Goal: Information Seeking & Learning: Find contact information

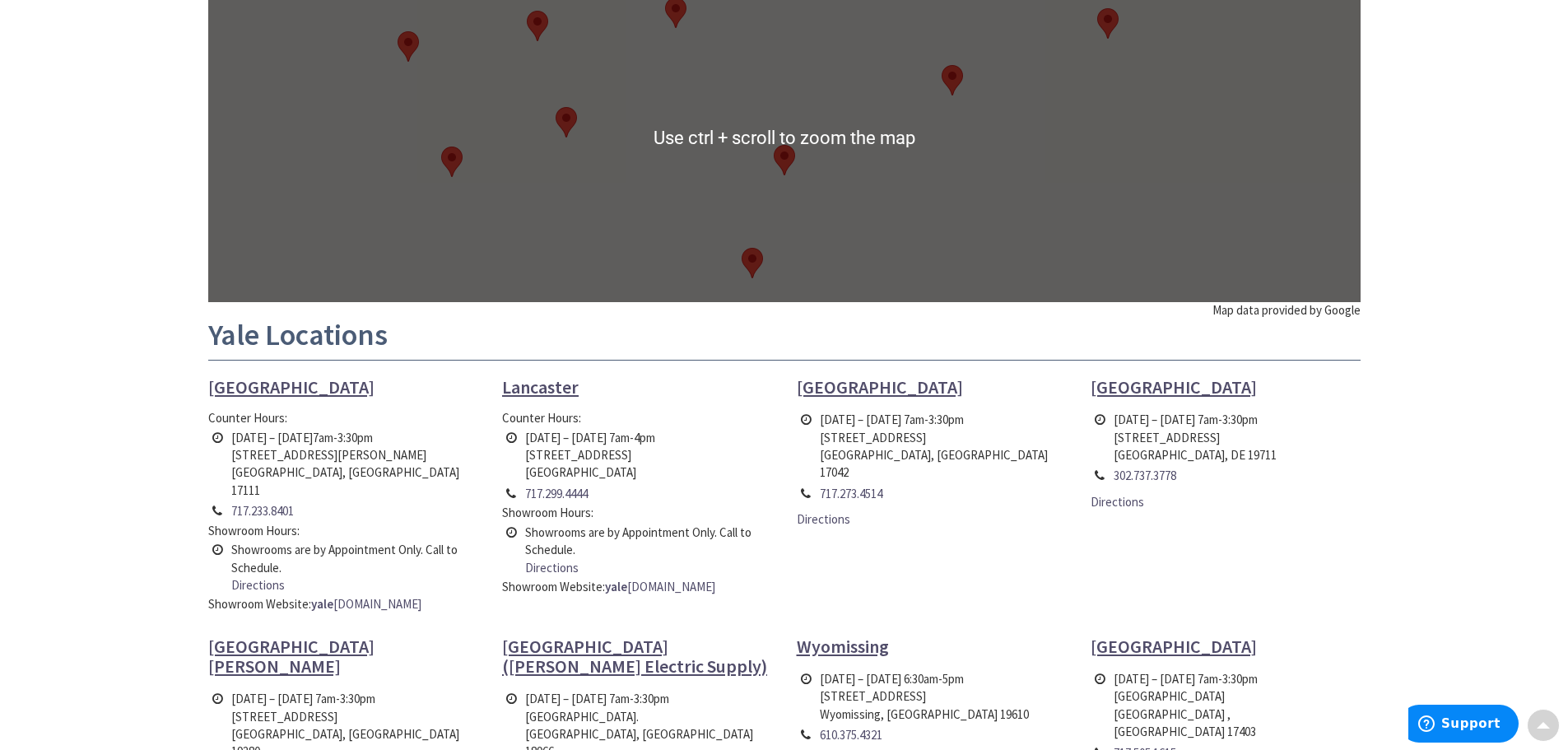
scroll to position [412, 0]
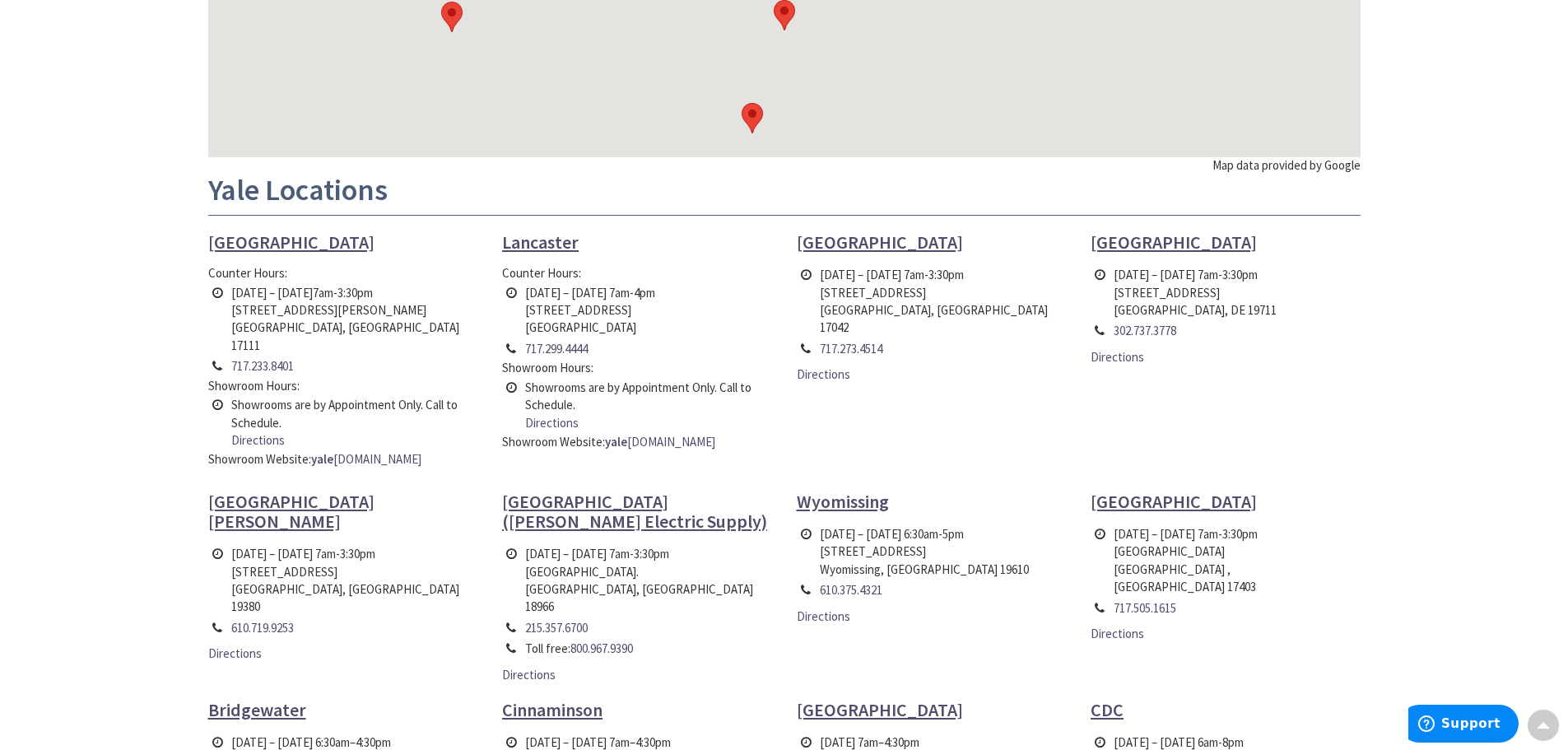
drag, startPoint x: 623, startPoint y: 326, endPoint x: 524, endPoint y: 315, distance: 99.6
click at [524, 315] on td "[DATE] – [DATE] 7am-4pm [STREET_ADDRESS]" at bounding box center [590, 310] width 139 height 56
click at [621, 331] on td "[DATE] – [DATE] 7am-4pm [STREET_ADDRESS]" at bounding box center [590, 310] width 139 height 56
click at [621, 330] on td "[DATE] – [DATE] 7am-4pm [STREET_ADDRESS]" at bounding box center [590, 310] width 139 height 56
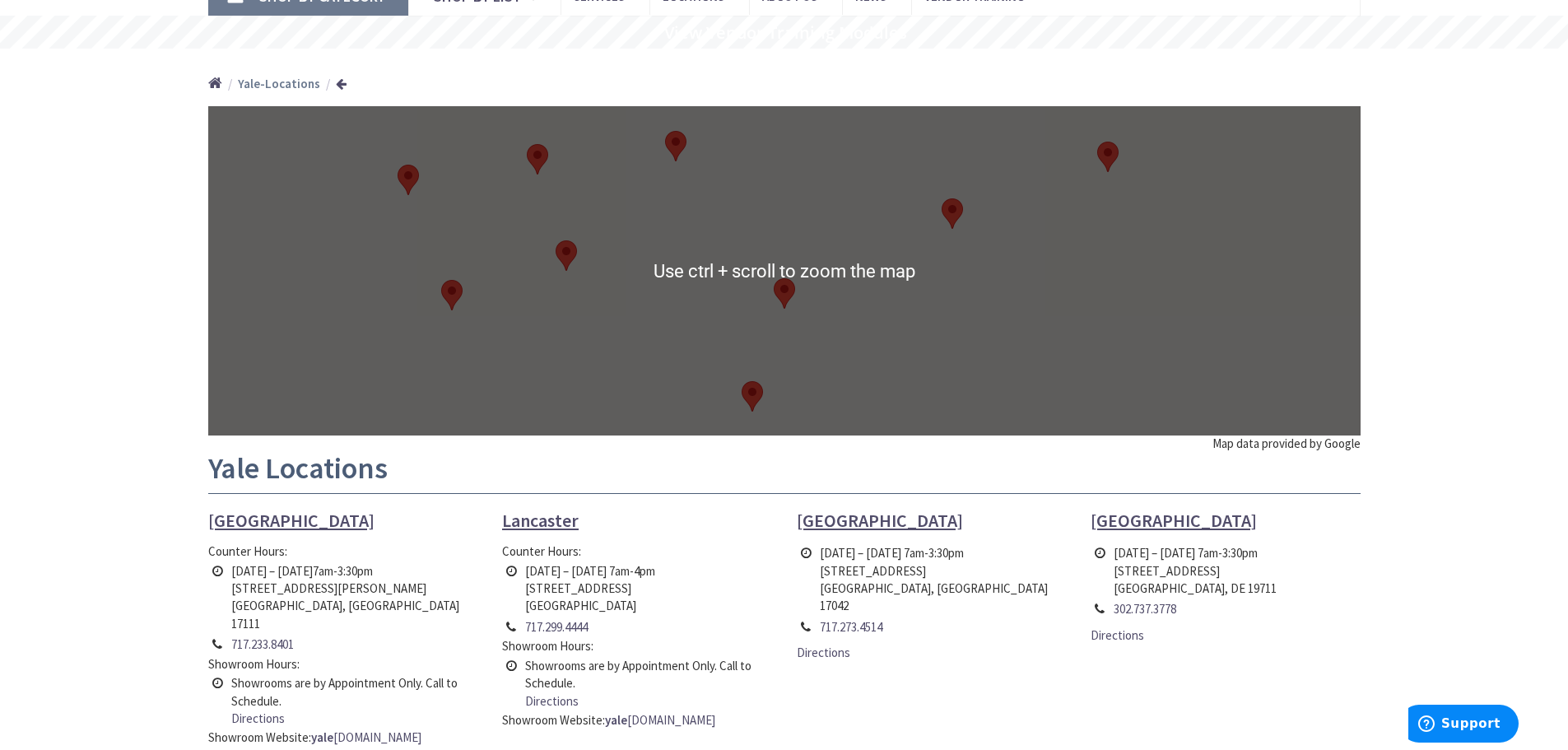
scroll to position [247, 0]
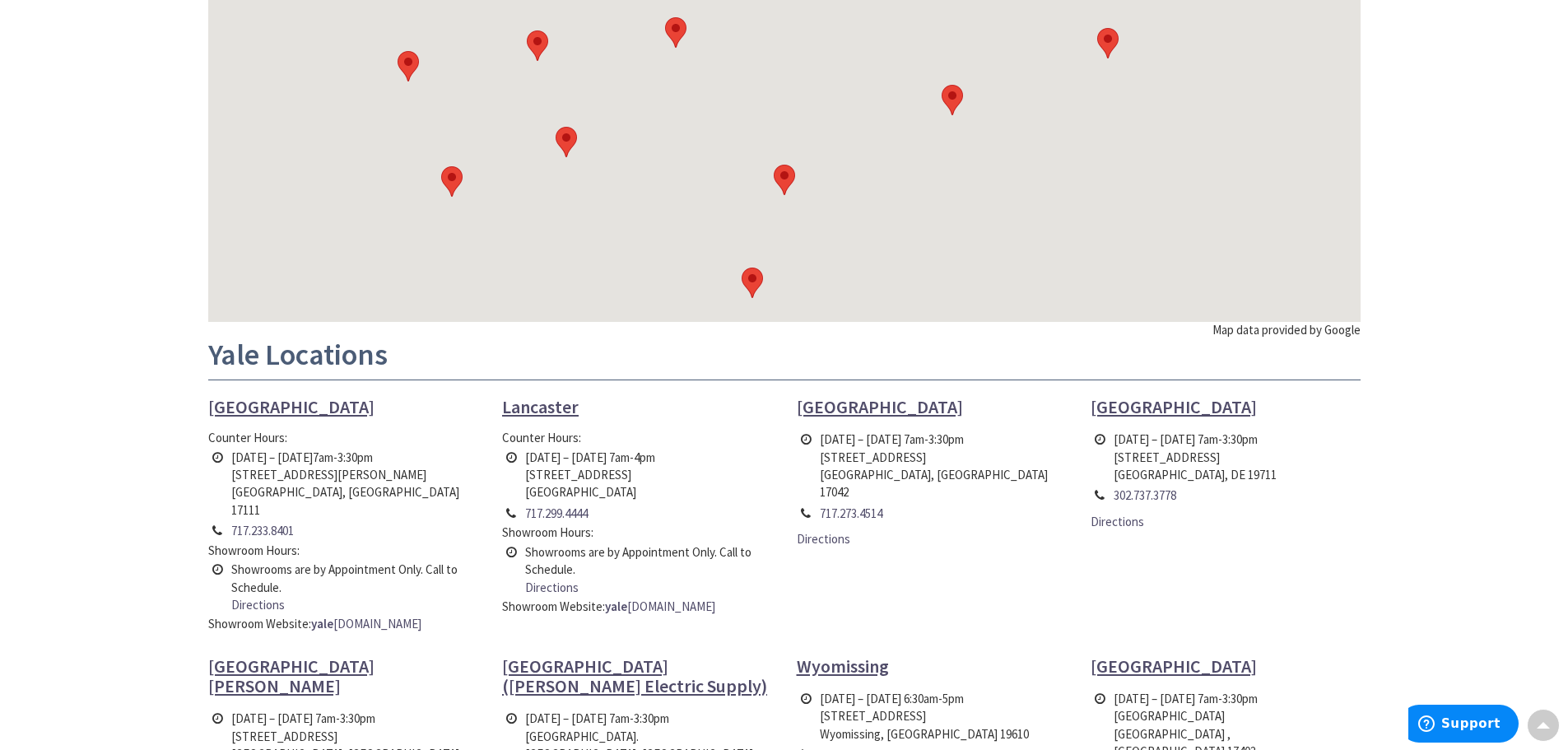
drag, startPoint x: 632, startPoint y: 473, endPoint x: 527, endPoint y: 476, distance: 105.0
click at [527, 476] on td "[DATE] – [DATE] 7am-4pm [STREET_ADDRESS]" at bounding box center [590, 474] width 139 height 56
copy td "[STREET_ADDRESS]"
click at [540, 491] on td "[DATE] – [DATE] 7am-4pm [STREET_ADDRESS]" at bounding box center [590, 474] width 139 height 56
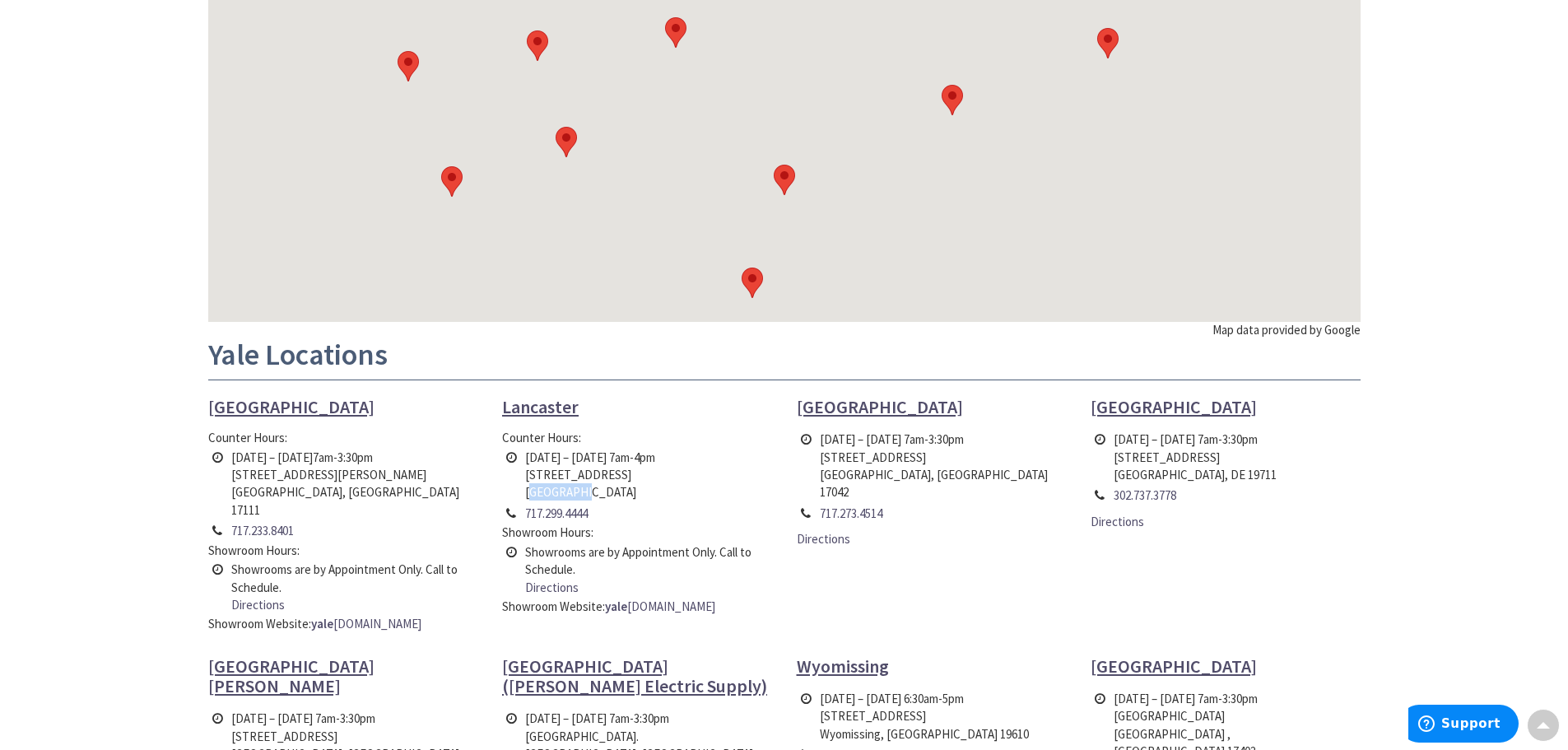
copy td "Lancaster"
click at [603, 490] on td "[DATE] – [DATE] 7am-4pm [STREET_ADDRESS]" at bounding box center [590, 474] width 139 height 56
copy td "17601"
